Goal: Information Seeking & Learning: Find specific fact

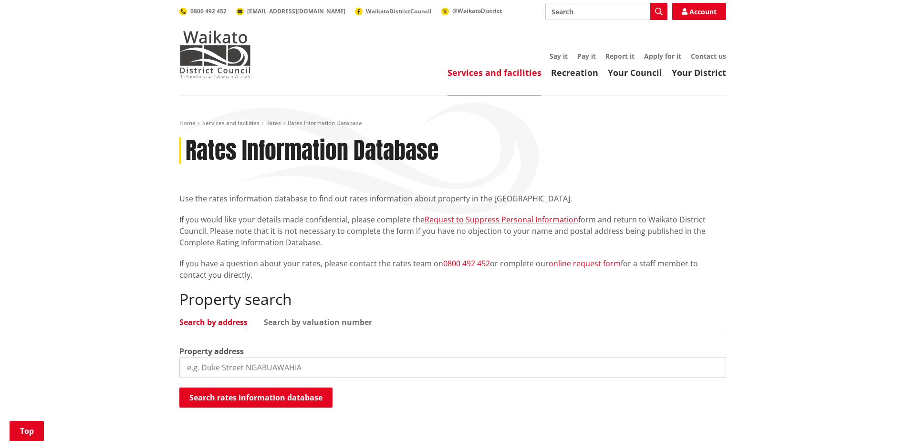
scroll to position [143, 0]
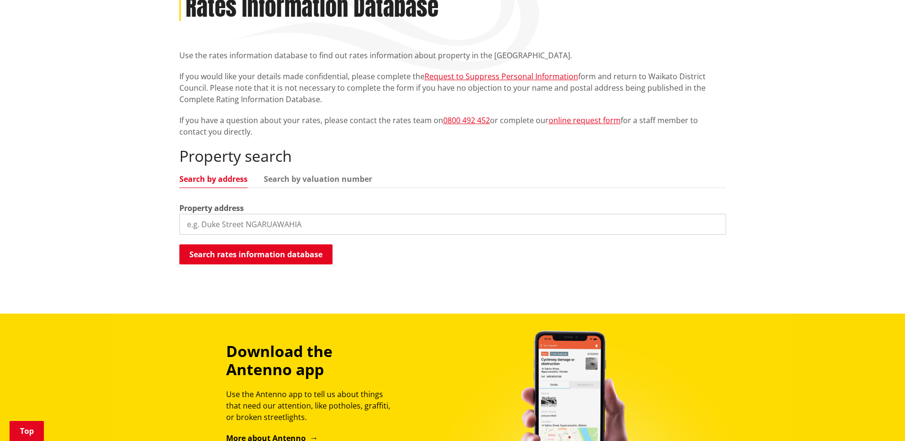
drag, startPoint x: 0, startPoint y: 0, endPoint x: 255, endPoint y: 222, distance: 338.6
click at [255, 222] on input "search" at bounding box center [452, 224] width 547 height 21
click at [224, 256] on button "Search rates information database" at bounding box center [255, 254] width 153 height 20
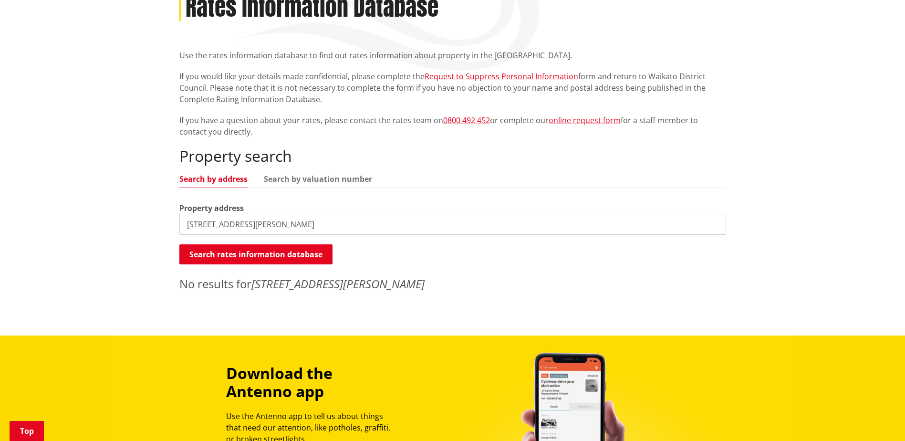
drag, startPoint x: 301, startPoint y: 210, endPoint x: 300, endPoint y: 219, distance: 8.6
click at [300, 211] on div "Property address 2 Gibson Road, Tuakau 2121" at bounding box center [452, 218] width 547 height 32
click at [301, 225] on input "2 Gibson Road, Tuakau 2121" at bounding box center [452, 224] width 547 height 21
type input "2 Gibson Road"
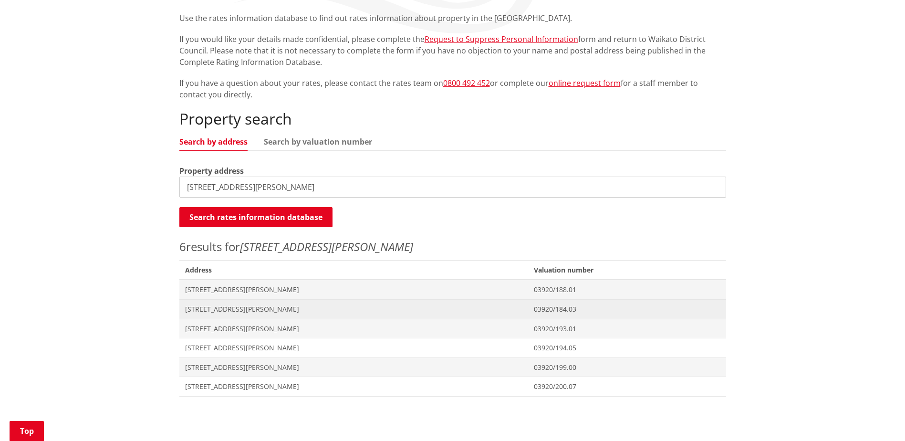
scroll to position [239, 0]
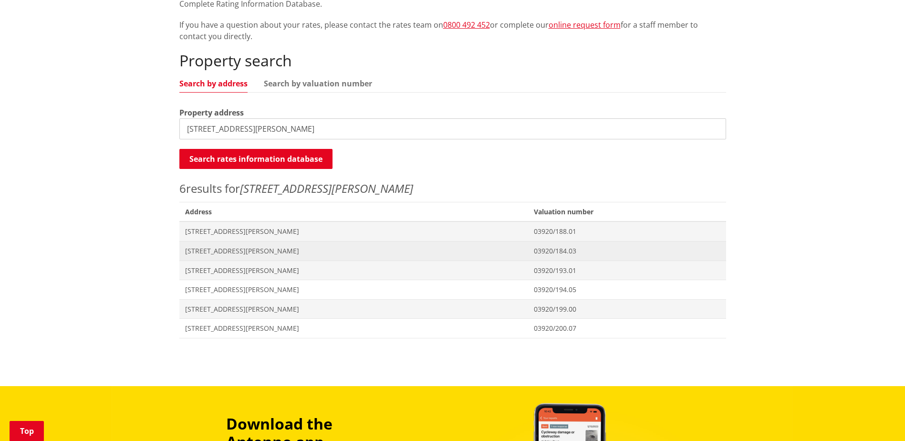
click at [243, 253] on span "[STREET_ADDRESS][PERSON_NAME]" at bounding box center [354, 251] width 338 height 10
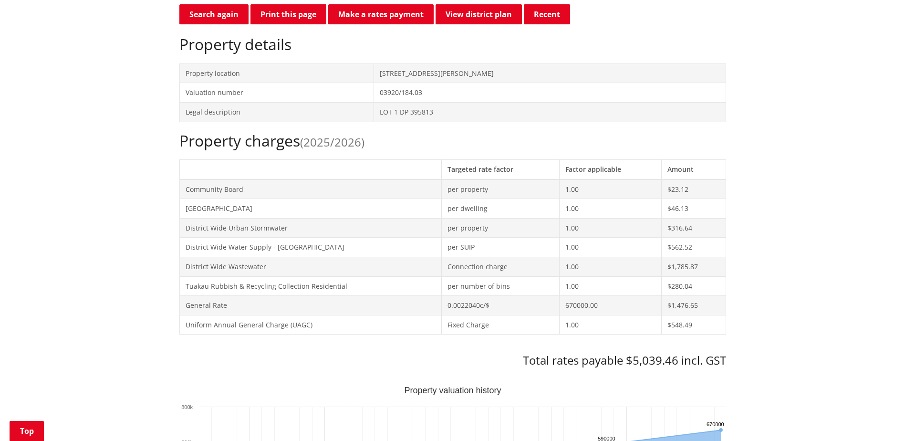
scroll to position [286, 0]
drag, startPoint x: 184, startPoint y: 208, endPoint x: 282, endPoint y: 216, distance: 98.2
click at [282, 216] on td "[GEOGRAPHIC_DATA]" at bounding box center [310, 209] width 262 height 20
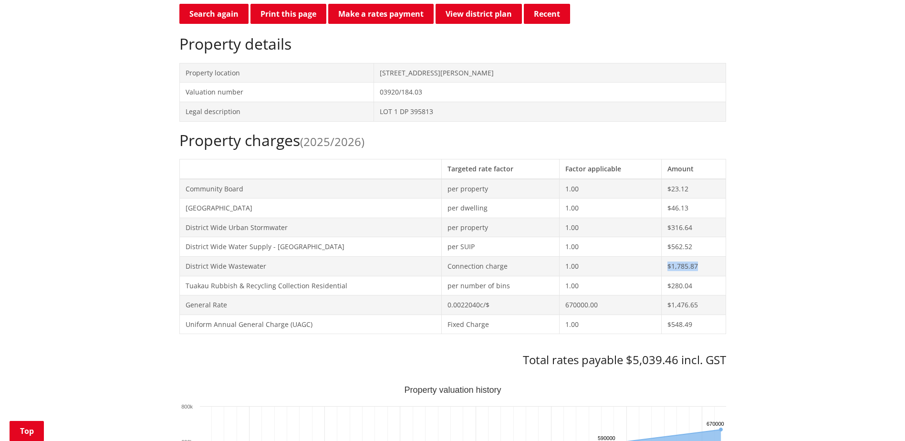
drag, startPoint x: 665, startPoint y: 265, endPoint x: 702, endPoint y: 259, distance: 37.4
click at [702, 259] on td "$1,785.87" at bounding box center [694, 266] width 64 height 20
drag, startPoint x: 667, startPoint y: 184, endPoint x: 698, endPoint y: 190, distance: 32.0
click at [698, 190] on td "$23.12" at bounding box center [694, 189] width 64 height 20
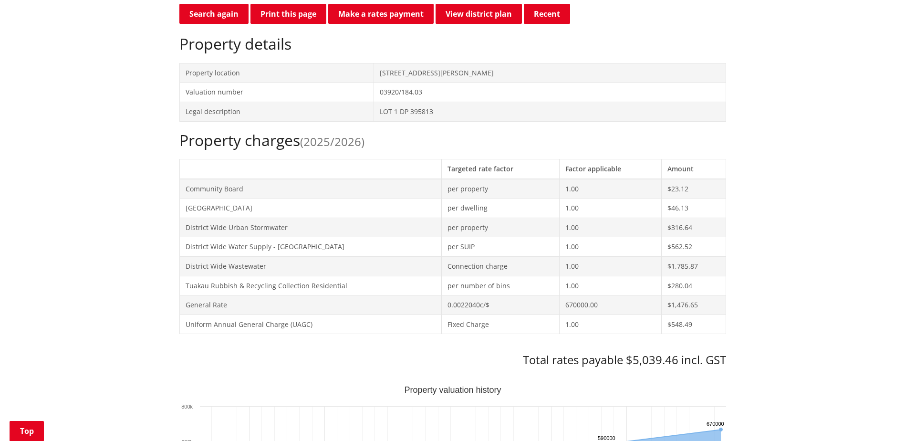
drag, startPoint x: 770, startPoint y: 259, endPoint x: 771, endPoint y: 194, distance: 64.4
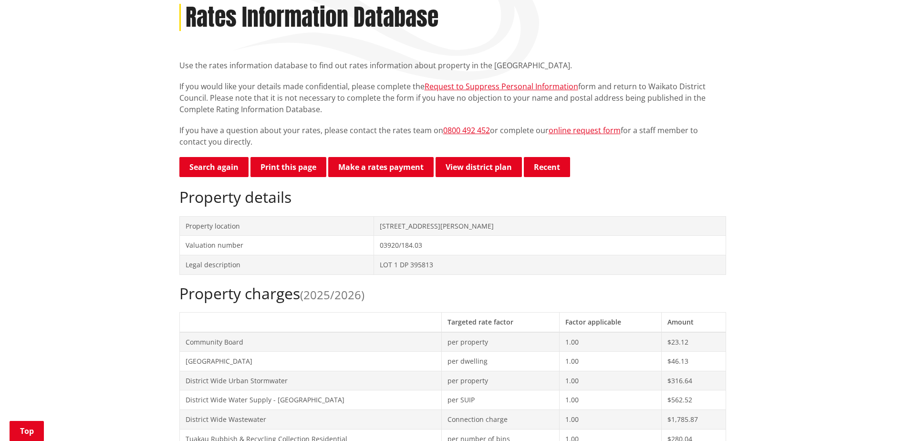
scroll to position [143, 0]
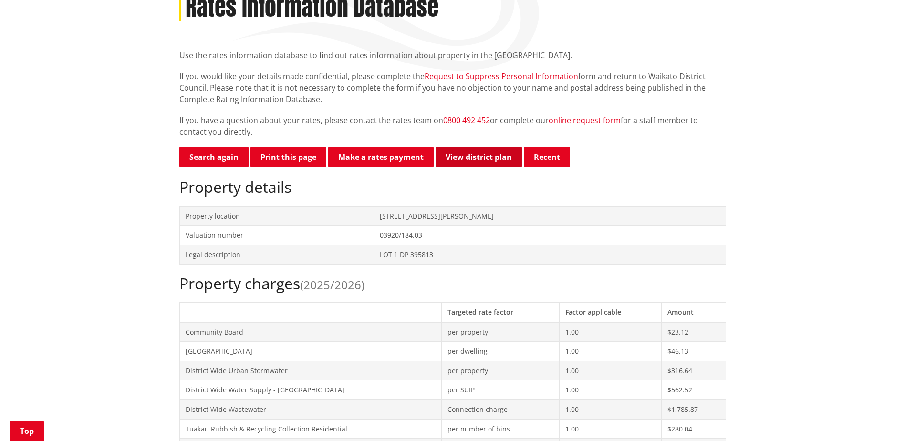
click at [511, 156] on link "View district plan" at bounding box center [479, 157] width 86 height 20
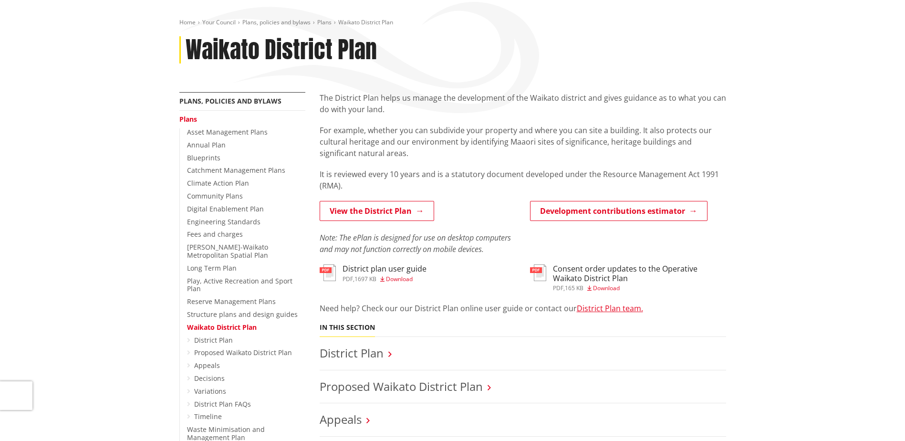
scroll to position [143, 0]
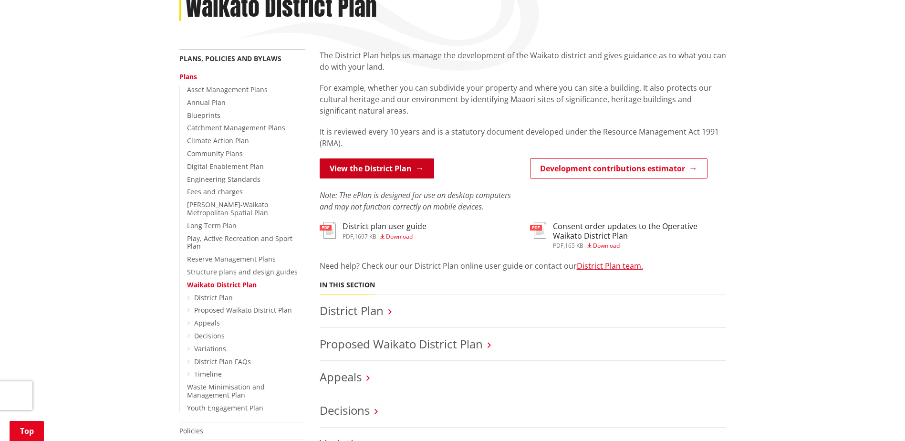
click at [409, 171] on link "View the District Plan" at bounding box center [377, 168] width 115 height 20
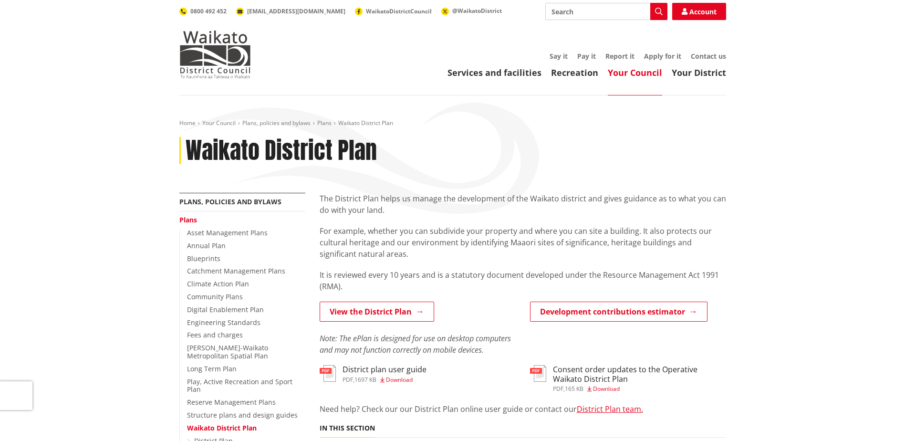
scroll to position [143, 0]
